Goal: Check status

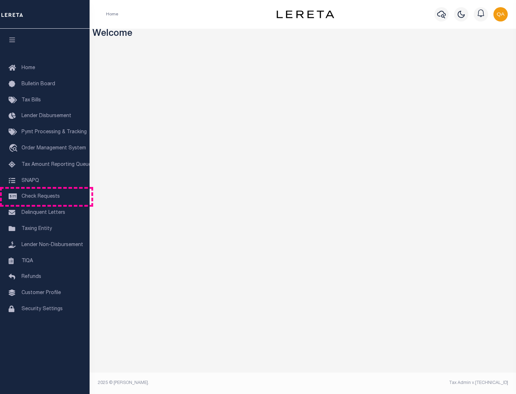
click at [45, 197] on span "Check Requests" at bounding box center [41, 196] width 38 height 5
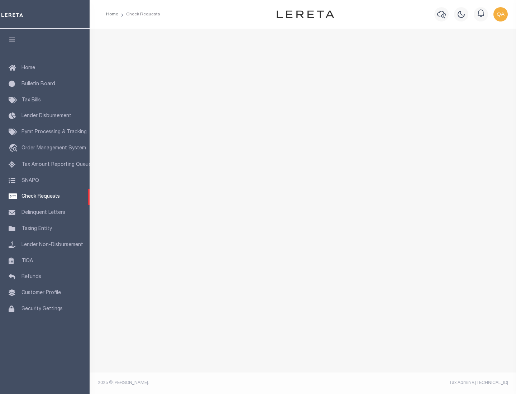
select select "50"
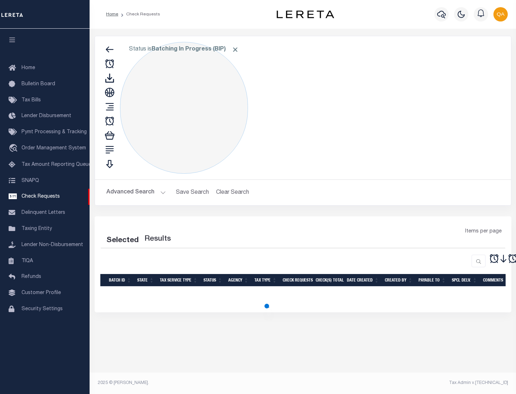
select select "50"
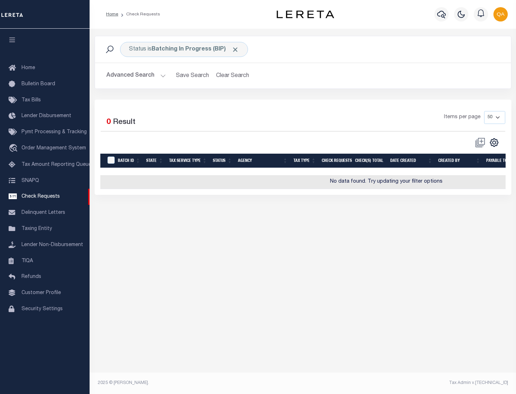
click at [236, 49] on span "Click to Remove" at bounding box center [236, 50] width 8 height 8
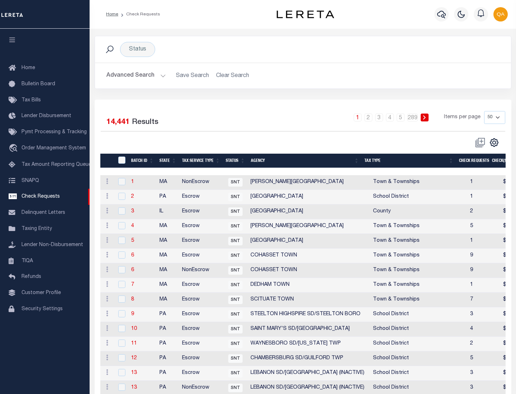
scroll to position [346, 0]
